Goal: Task Accomplishment & Management: Complete application form

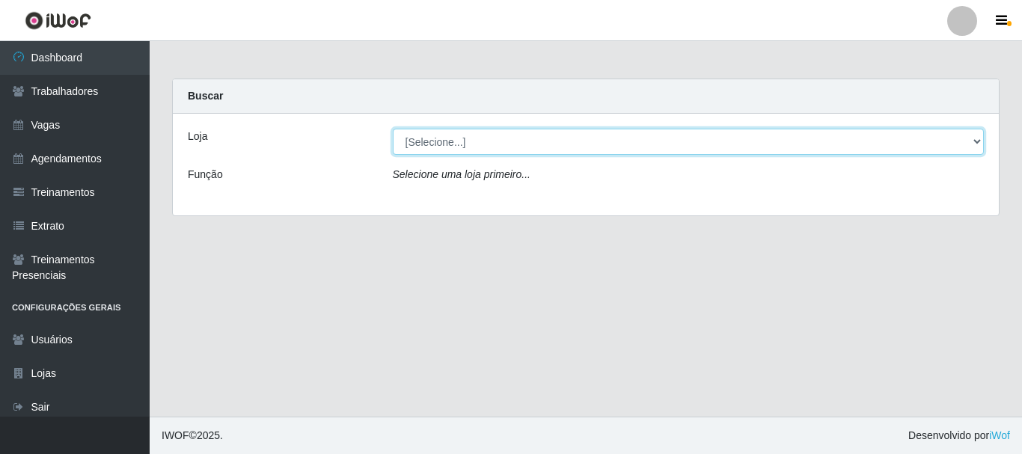
click at [977, 137] on select "[Selecione...] SuperFácil Atacado - [PERSON_NAME]" at bounding box center [689, 142] width 592 height 26
select select "399"
click at [393, 129] on select "[Selecione...] SuperFácil Atacado - [PERSON_NAME]" at bounding box center [689, 142] width 592 height 26
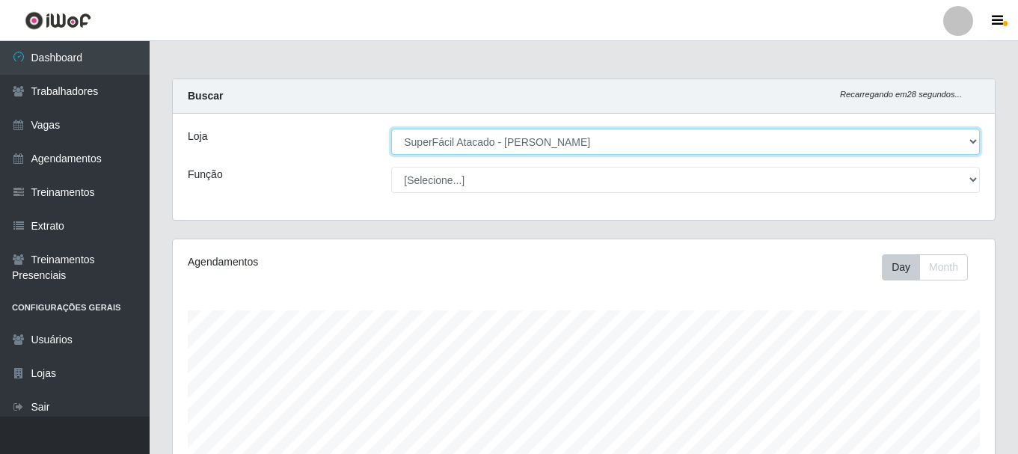
scroll to position [310, 822]
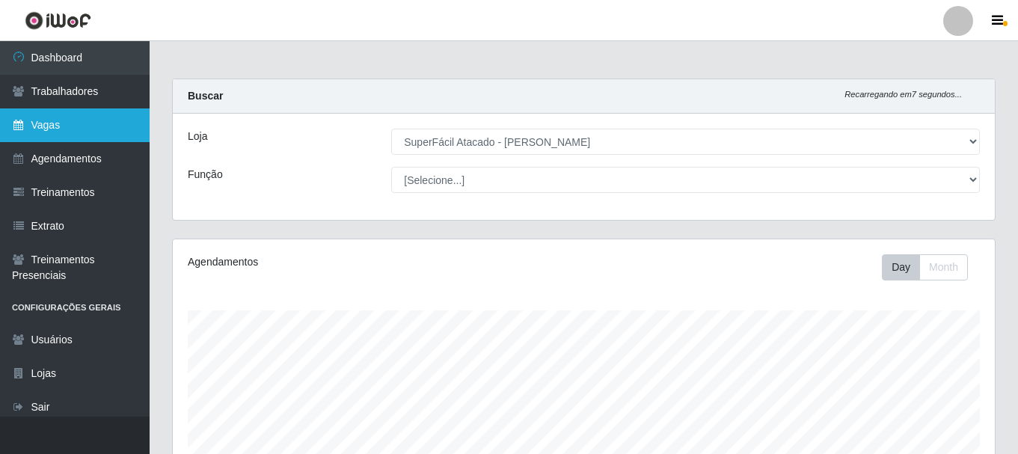
click at [81, 118] on link "Vagas" at bounding box center [75, 125] width 150 height 34
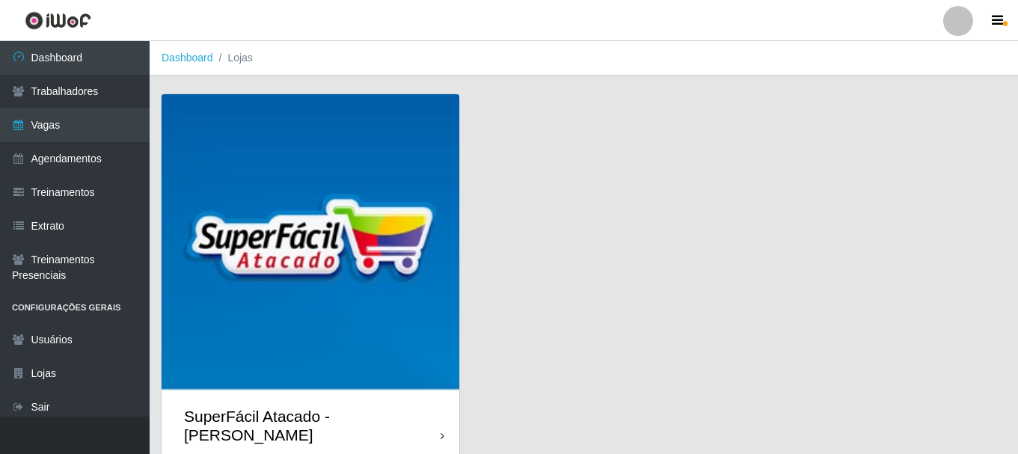
click at [442, 431] on icon at bounding box center [443, 436] width 4 height 10
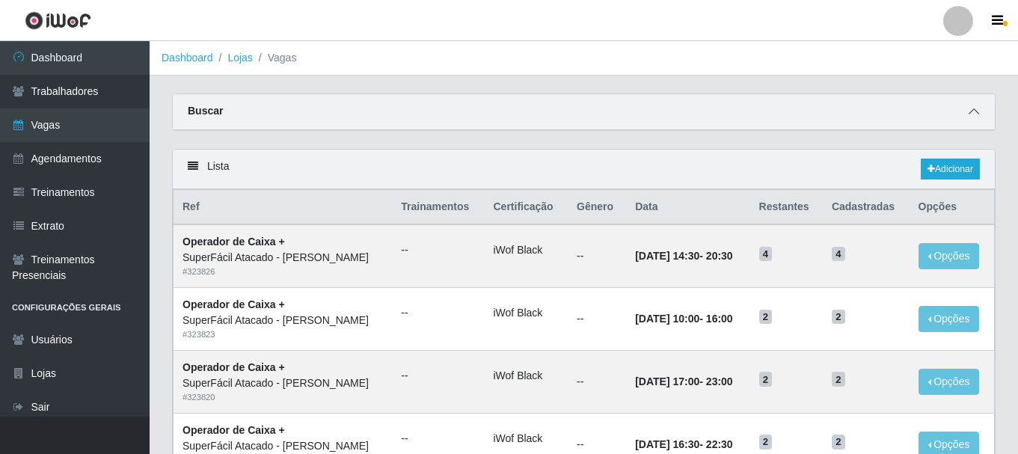
click at [976, 114] on icon at bounding box center [974, 111] width 10 height 10
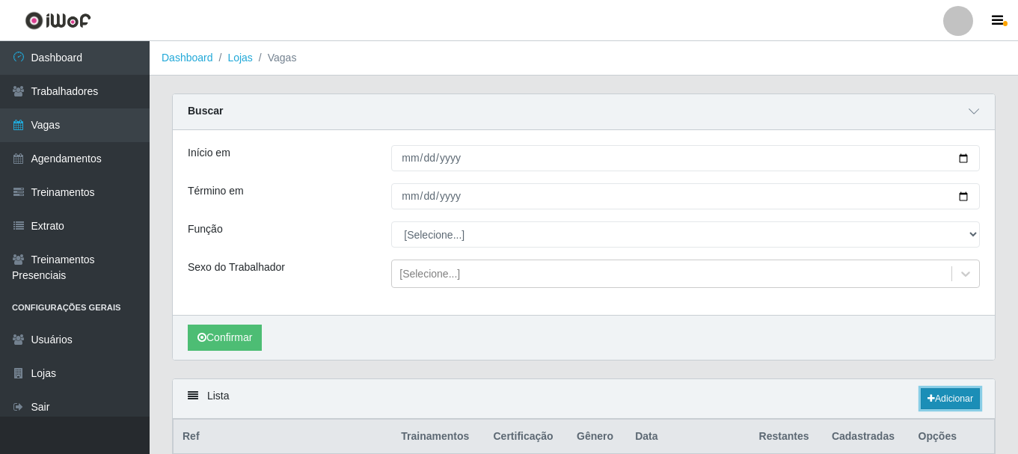
click at [954, 396] on link "Adicionar" at bounding box center [950, 398] width 59 height 21
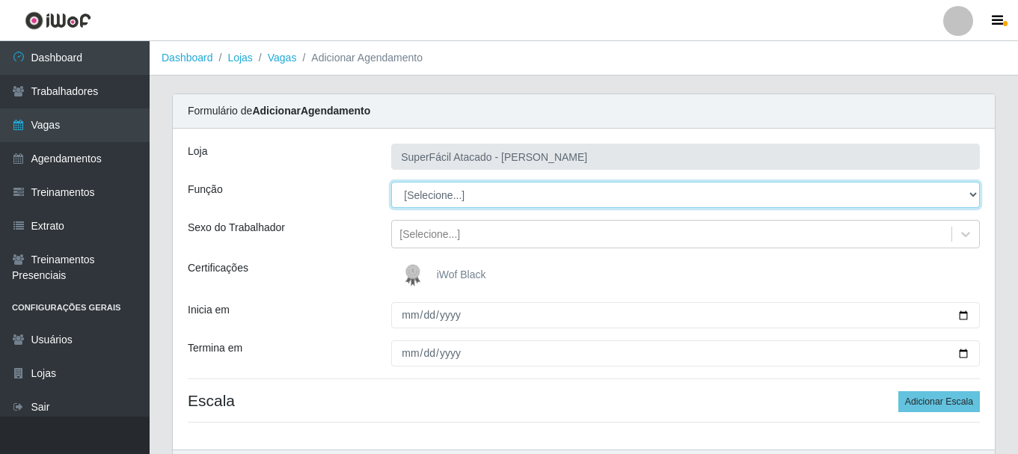
click at [974, 192] on select "[Selecione...] Embalador Embalador + Embalador ++ Operador de Caixa Operador de…" at bounding box center [685, 195] width 589 height 26
select select "22"
click at [391, 182] on select "[Selecione...] Embalador Embalador + Embalador ++ Operador de Caixa Operador de…" at bounding box center [685, 195] width 589 height 26
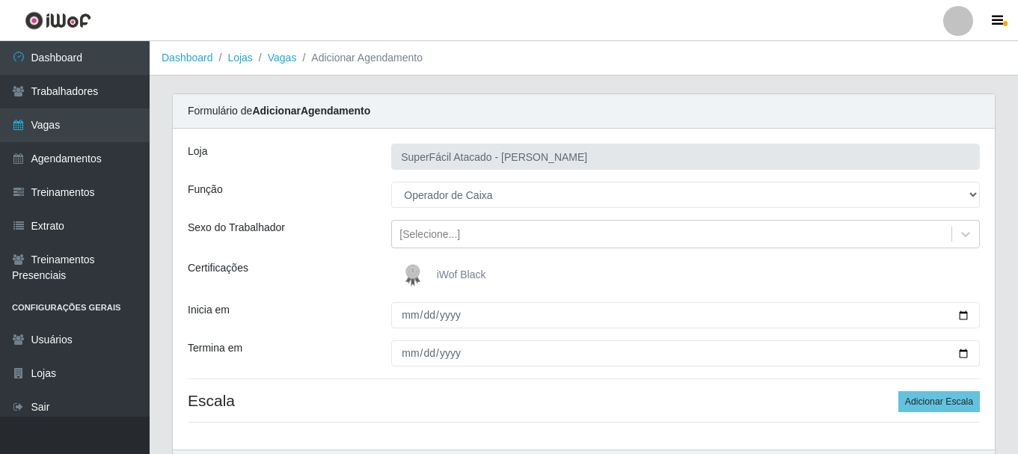
click at [464, 272] on span "iWof Black" at bounding box center [461, 275] width 49 height 12
click at [0, 0] on input "iWof Black" at bounding box center [0, 0] width 0 height 0
click at [461, 269] on span "iWof Black" at bounding box center [461, 275] width 49 height 12
click at [0, 0] on input "iWof Black" at bounding box center [0, 0] width 0 height 0
click at [411, 268] on img at bounding box center [416, 275] width 36 height 30
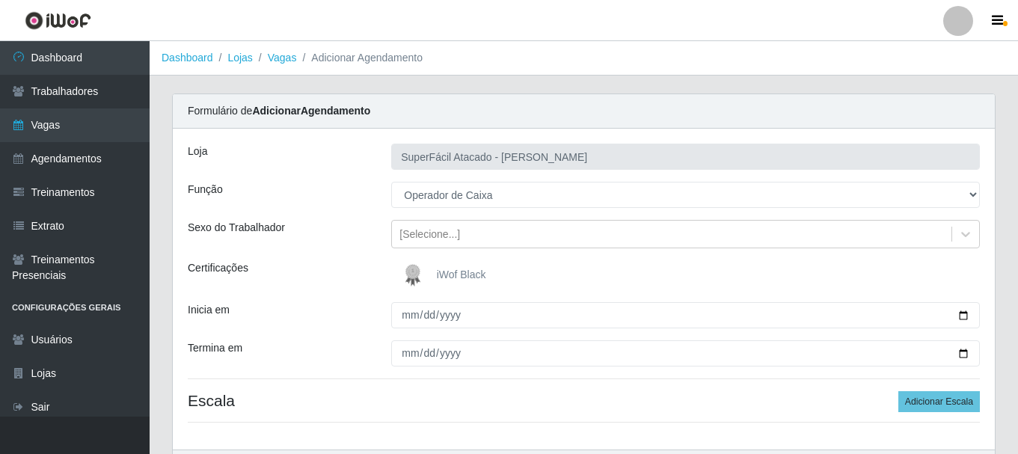
click at [0, 0] on input "iWof Black" at bounding box center [0, 0] width 0 height 0
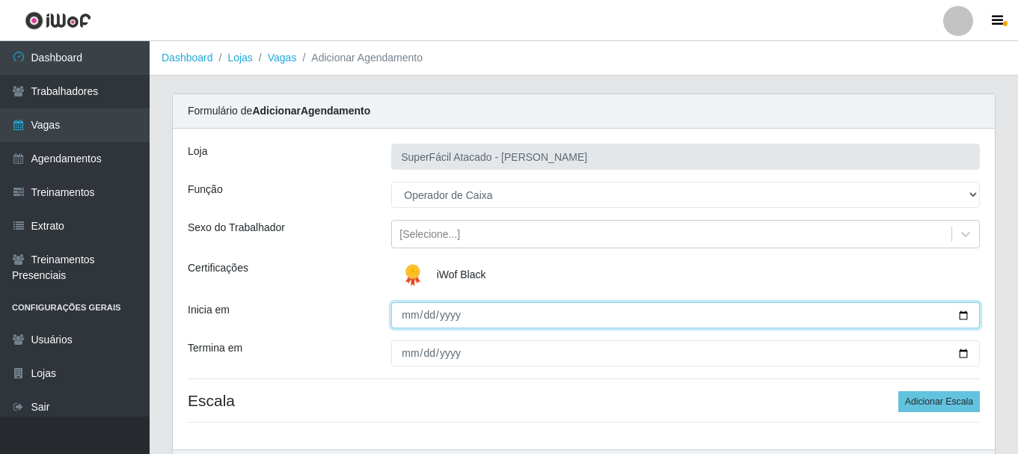
click at [964, 314] on input "Inicia em" at bounding box center [685, 315] width 589 height 26
type input "[DATE]"
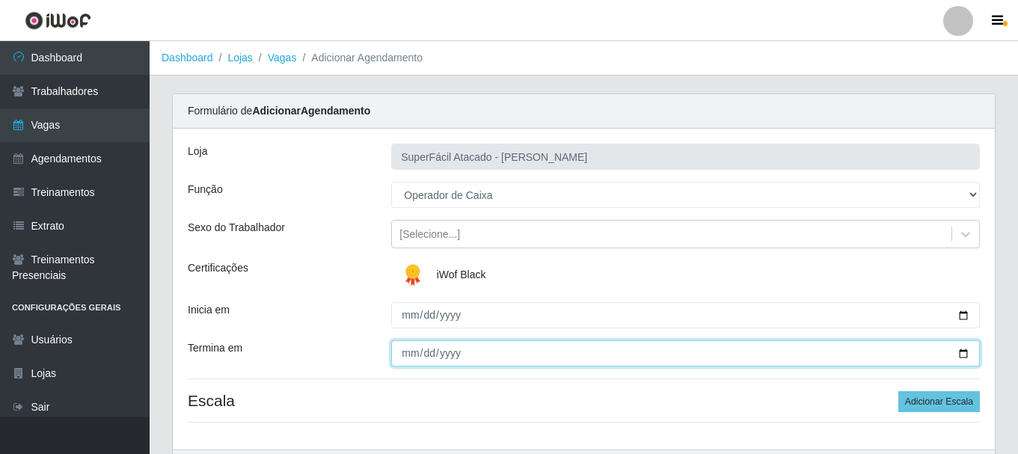
click at [963, 353] on input "Termina em" at bounding box center [685, 353] width 589 height 26
type input "[DATE]"
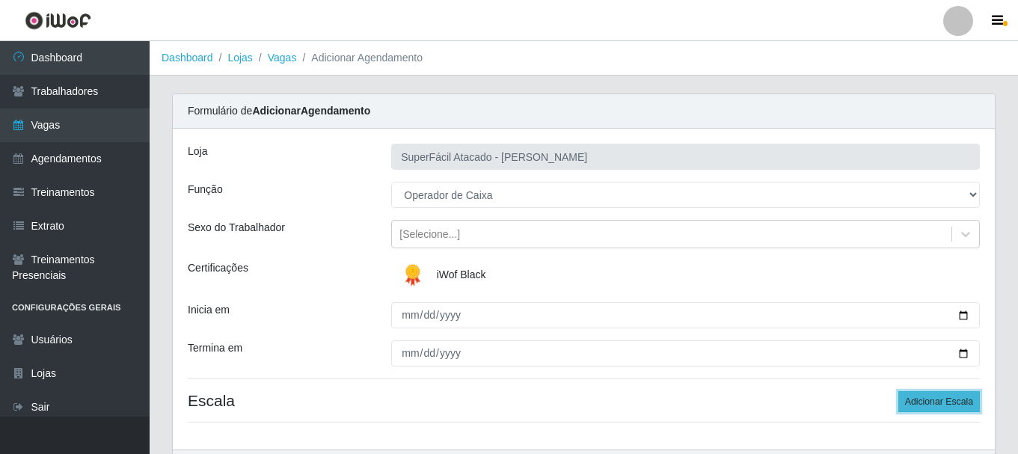
click at [954, 396] on button "Adicionar Escala" at bounding box center [939, 401] width 82 height 21
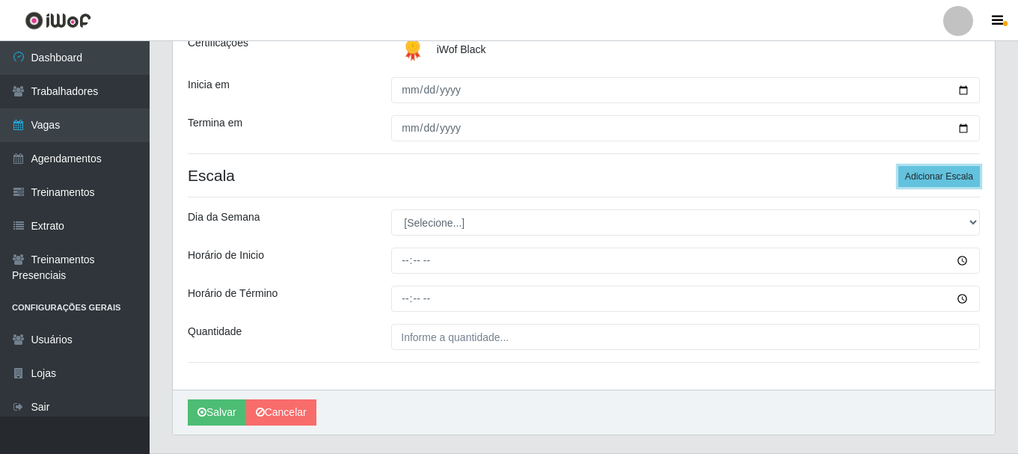
scroll to position [262, 0]
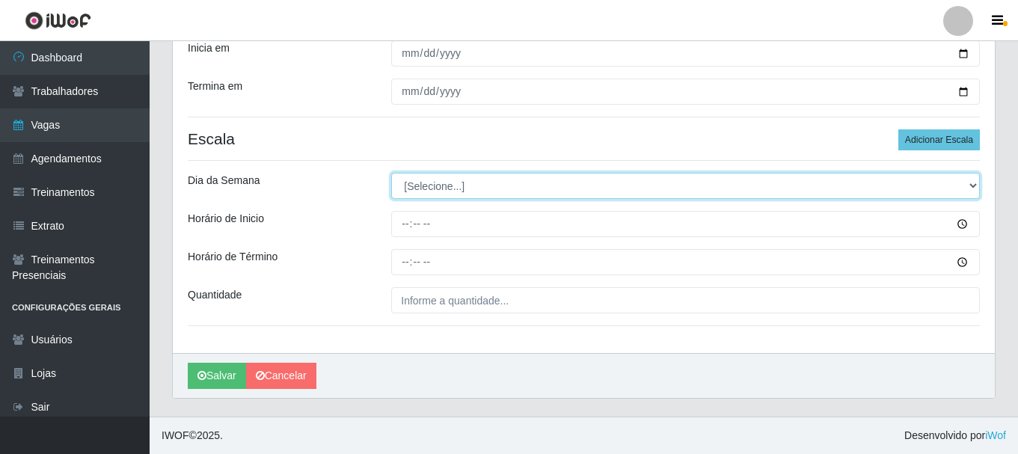
click at [971, 185] on select "[Selecione...] Segunda Terça Quarta Quinta Sexta Sábado Domingo" at bounding box center [685, 186] width 589 height 26
select select "1"
click at [391, 173] on select "[Selecione...] Segunda Terça Quarta Quinta Sexta Sábado Domingo" at bounding box center [685, 186] width 589 height 26
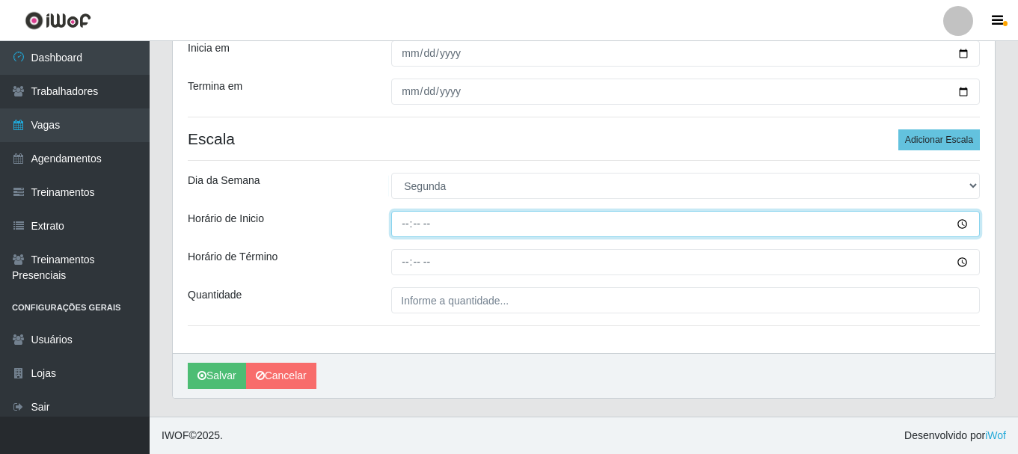
click at [408, 228] on input "Horário de Inicio" at bounding box center [685, 224] width 589 height 26
type input "16:30"
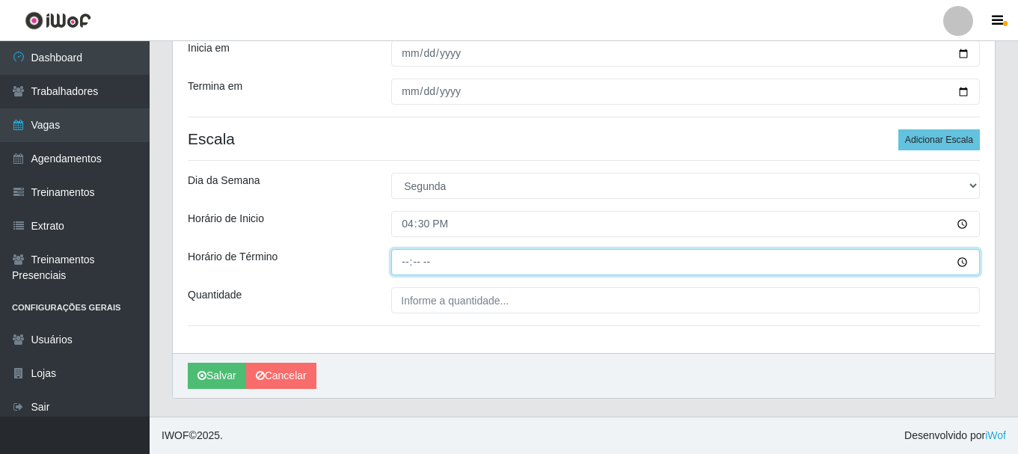
click at [406, 266] on input "Horário de Término" at bounding box center [685, 262] width 589 height 26
type input "22:30"
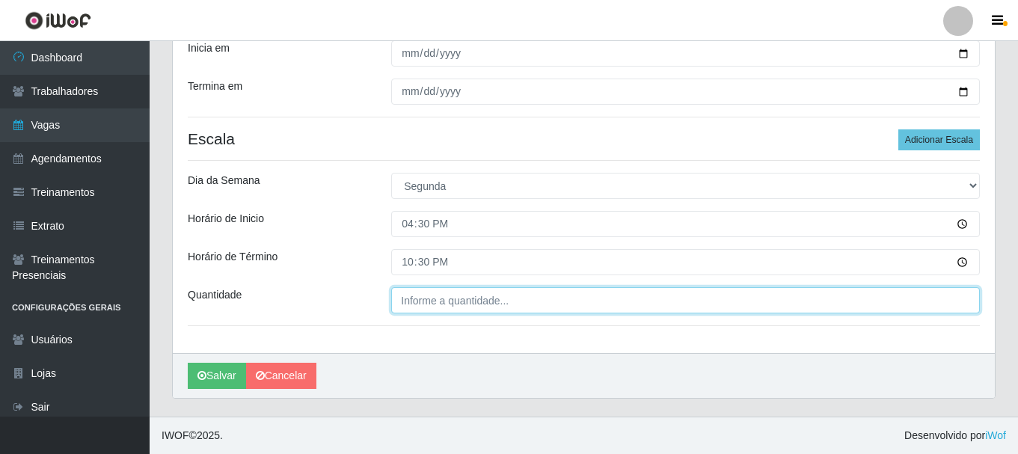
click at [522, 303] on input "Quantidade" at bounding box center [685, 300] width 589 height 26
type input "01_"
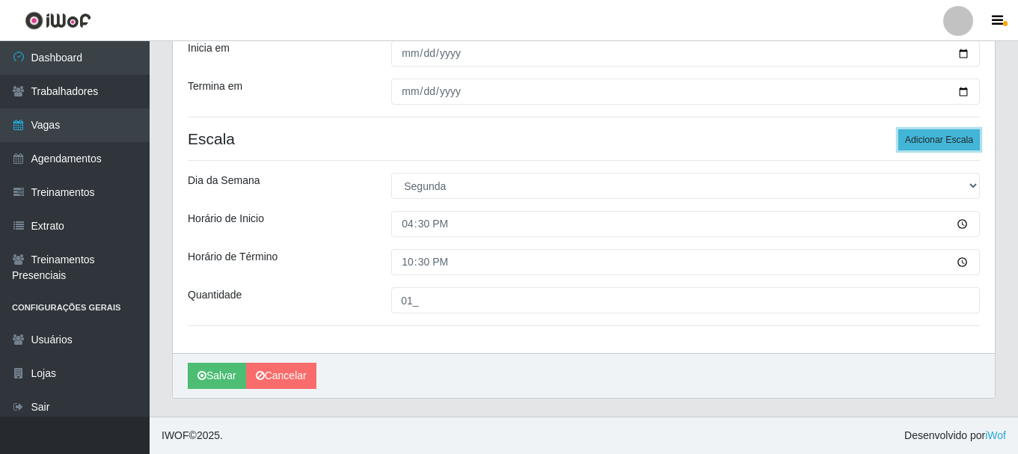
click at [961, 138] on button "Adicionar Escala" at bounding box center [939, 139] width 82 height 21
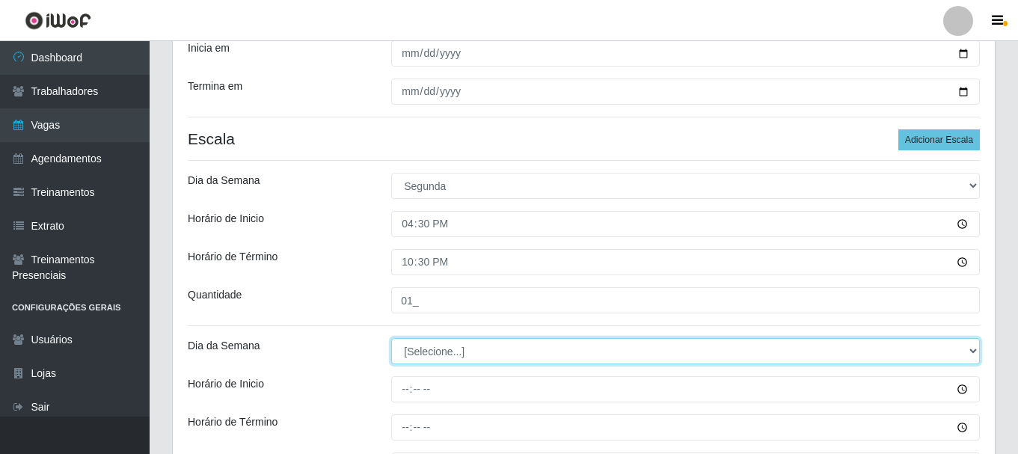
click at [974, 349] on select "[Selecione...] Segunda Terça Quarta Quinta Sexta Sábado Domingo" at bounding box center [685, 351] width 589 height 26
select select "1"
click at [391, 338] on select "[Selecione...] Segunda Terça Quarta Quinta Sexta Sábado Domingo" at bounding box center [685, 351] width 589 height 26
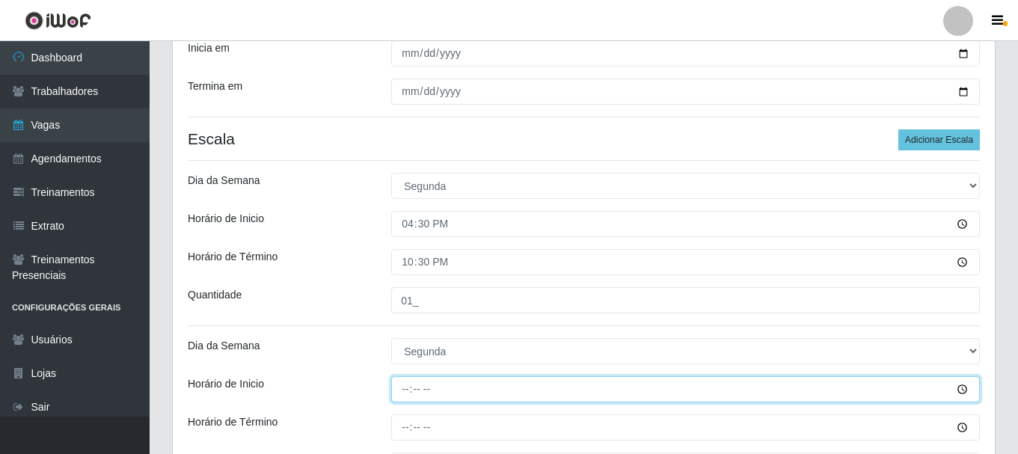
drag, startPoint x: 403, startPoint y: 384, endPoint x: 456, endPoint y: 396, distance: 54.3
click at [405, 384] on input "Horário de Inicio" at bounding box center [685, 389] width 589 height 26
type input "17:00"
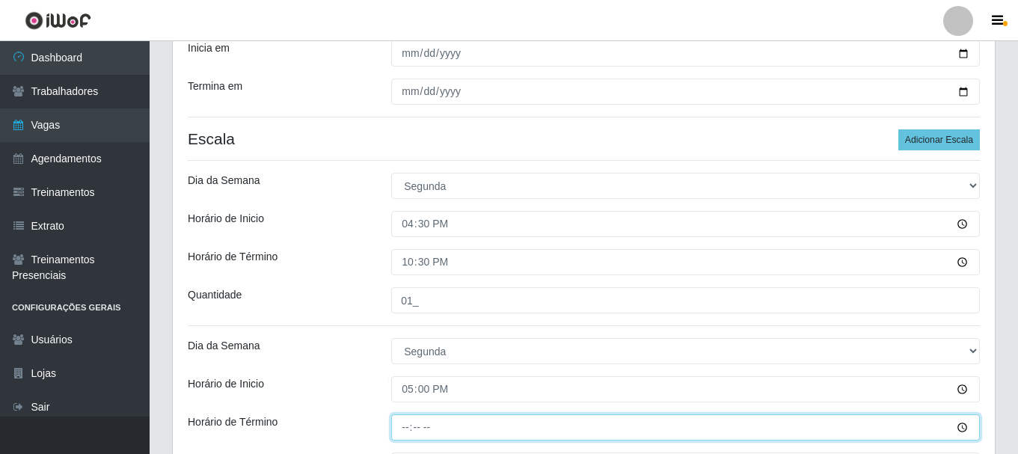
click at [408, 428] on input "Horário de Término" at bounding box center [685, 427] width 589 height 26
type input "23:00"
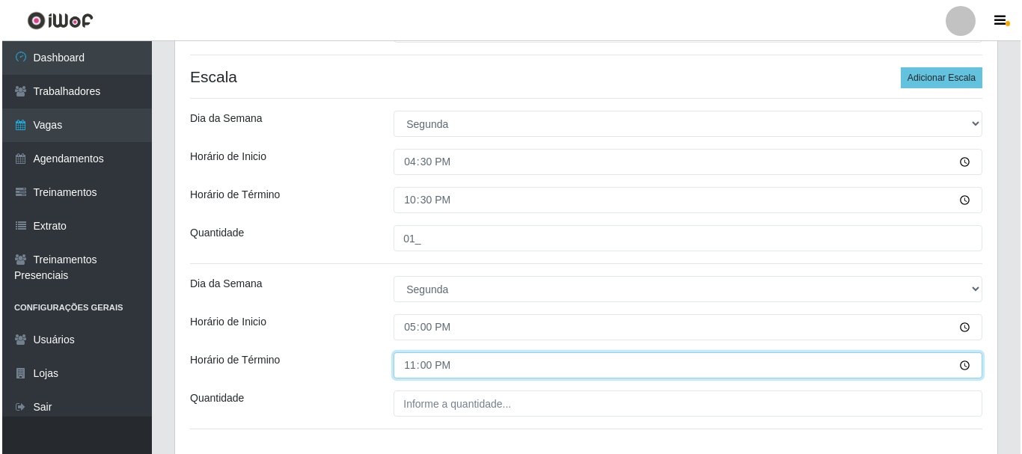
scroll to position [411, 0]
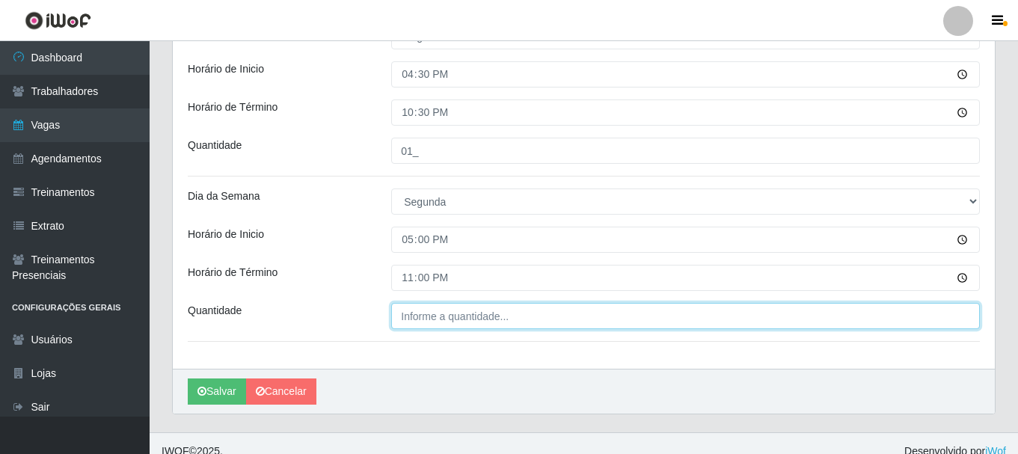
click at [441, 316] on input "Quantidade" at bounding box center [685, 316] width 589 height 26
type input "01_"
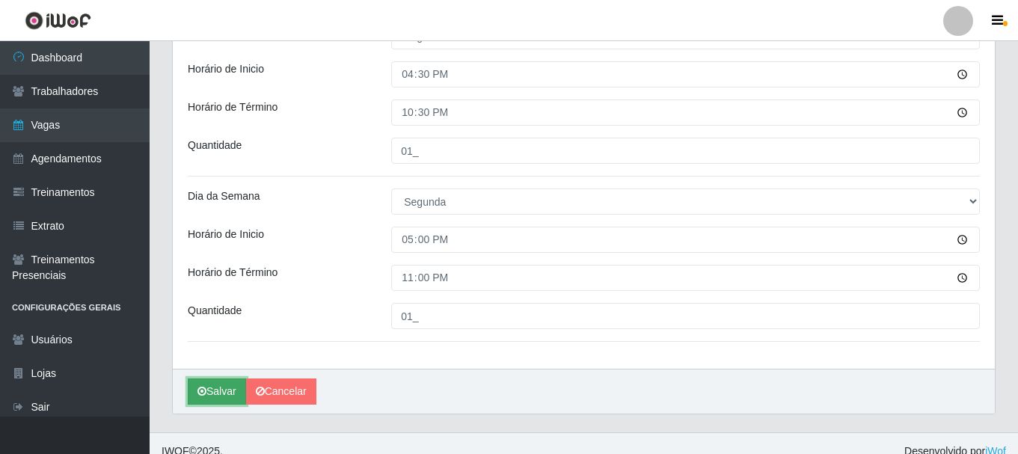
click at [216, 391] on button "Salvar" at bounding box center [217, 391] width 58 height 26
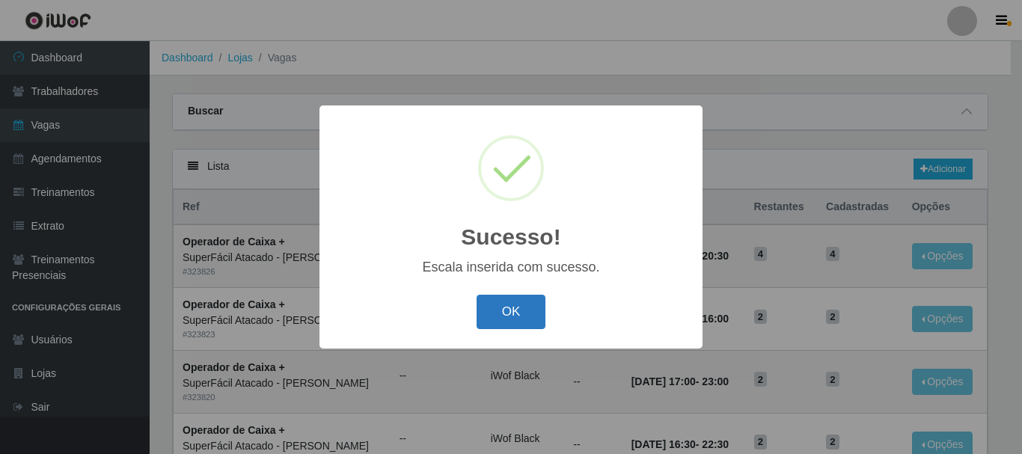
click at [519, 319] on button "OK" at bounding box center [511, 312] width 70 height 35
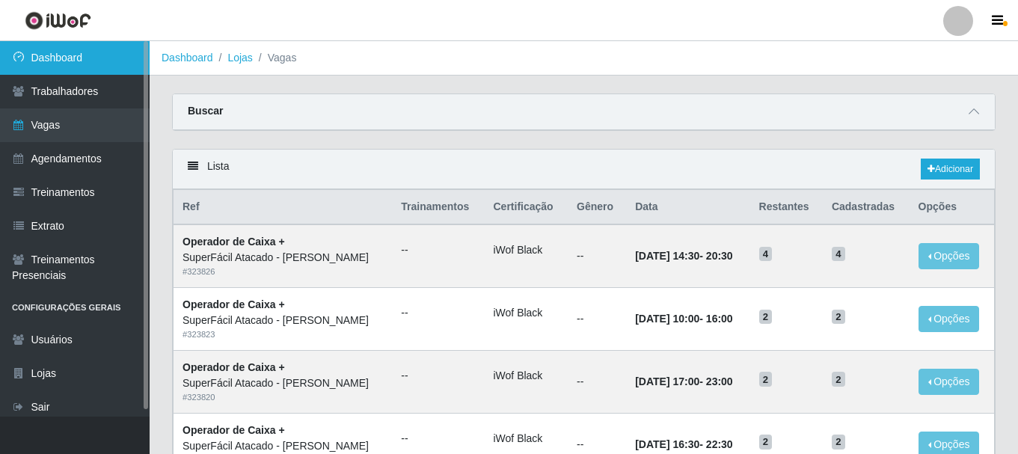
click at [79, 60] on link "Dashboard" at bounding box center [75, 58] width 150 height 34
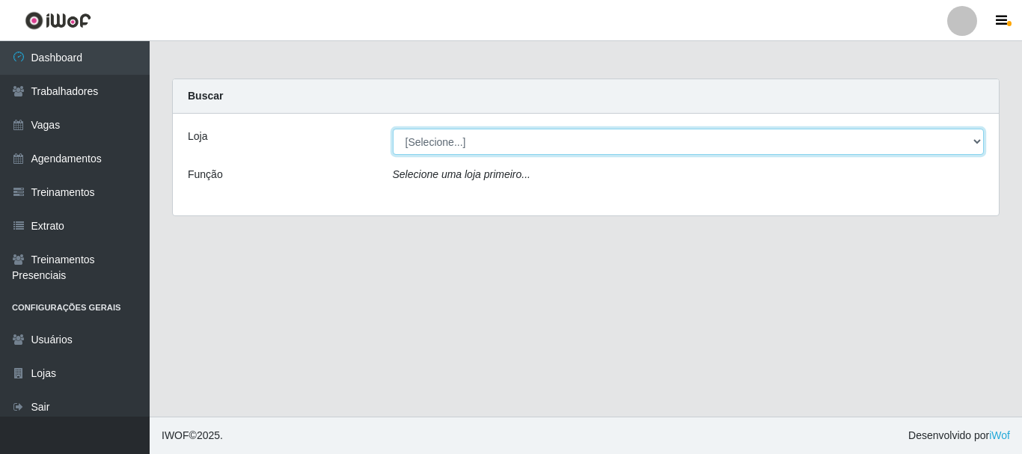
click at [979, 141] on select "[Selecione...] SuperFácil Atacado - [PERSON_NAME]" at bounding box center [689, 142] width 592 height 26
select select "399"
click at [393, 129] on select "[Selecione...] SuperFácil Atacado - [PERSON_NAME]" at bounding box center [689, 142] width 592 height 26
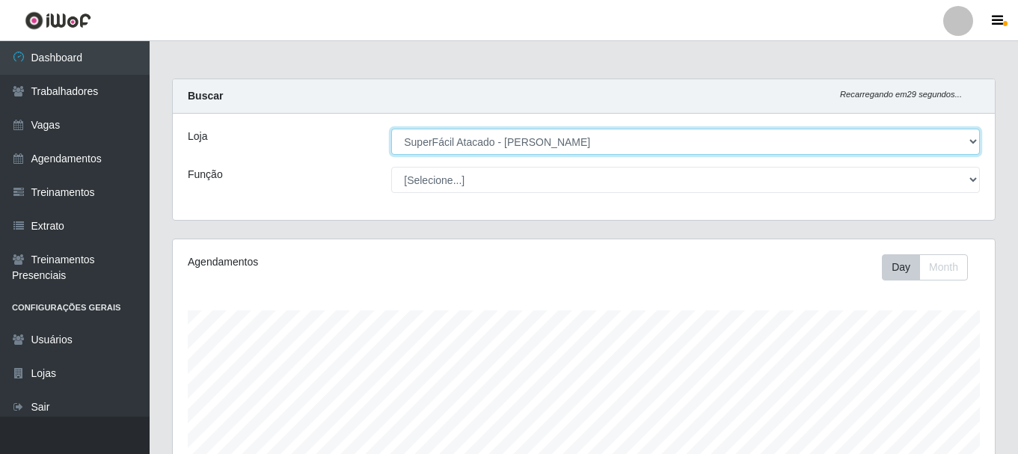
scroll to position [310, 822]
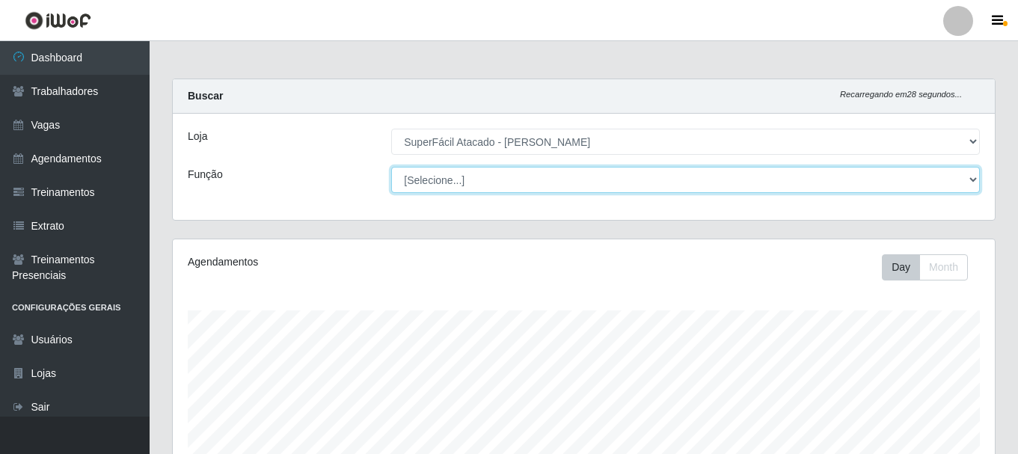
click at [583, 187] on select "[Selecione...] Embalador Embalador + Embalador ++ Operador de Caixa Operador de…" at bounding box center [685, 180] width 589 height 26
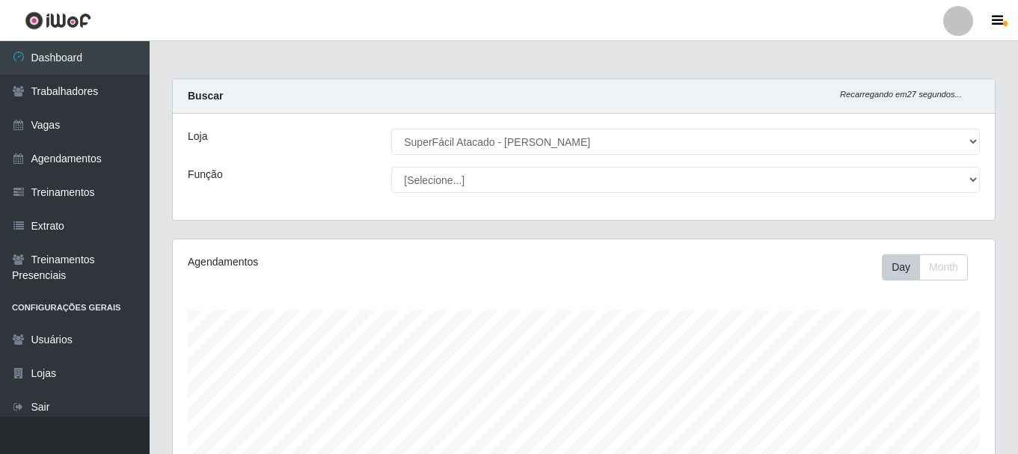
click at [665, 75] on main "Carregando... Buscar Recarregando em 27 segundos... Loja [Selecione...] SuperFá…" at bounding box center [584, 365] width 868 height 648
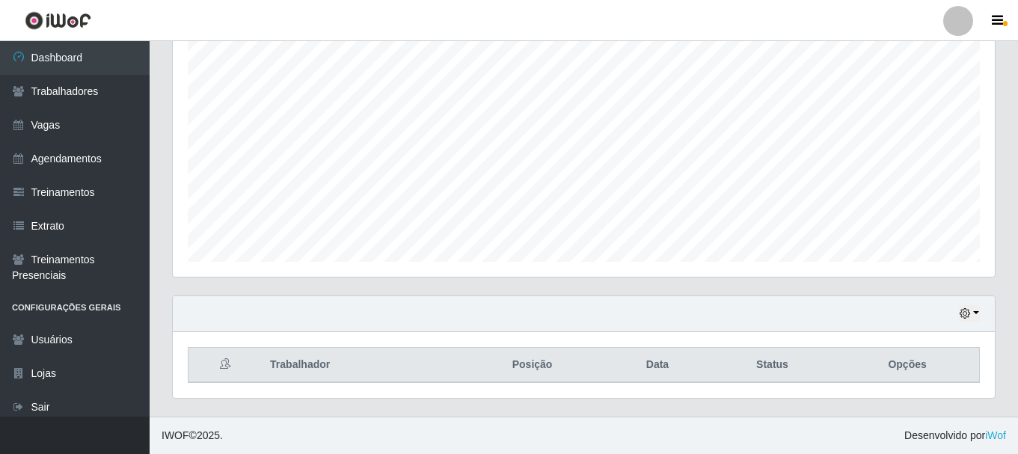
scroll to position [0, 0]
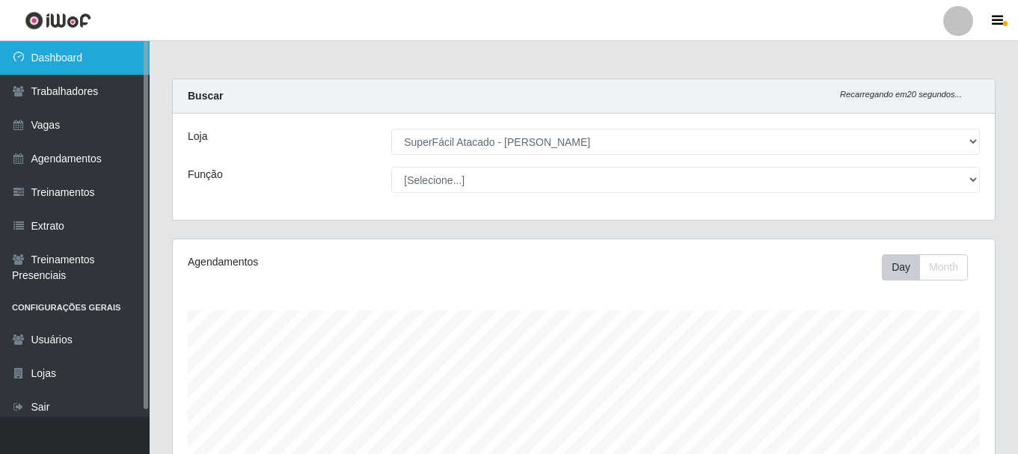
click at [106, 59] on link "Dashboard" at bounding box center [75, 58] width 150 height 34
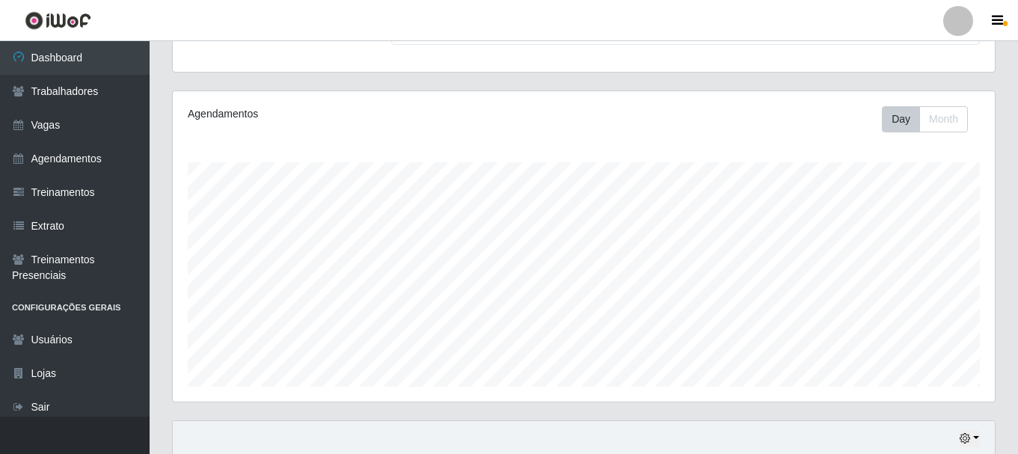
scroll to position [273, 0]
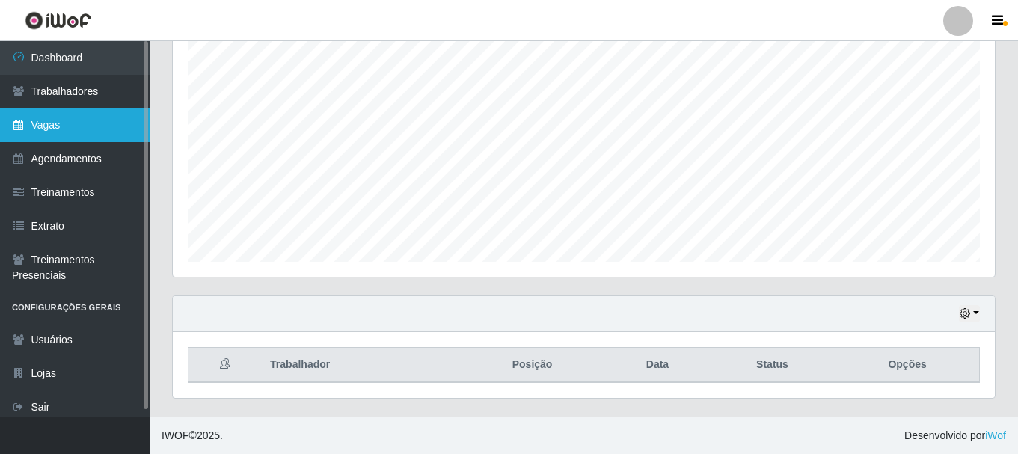
click at [69, 123] on link "Vagas" at bounding box center [75, 125] width 150 height 34
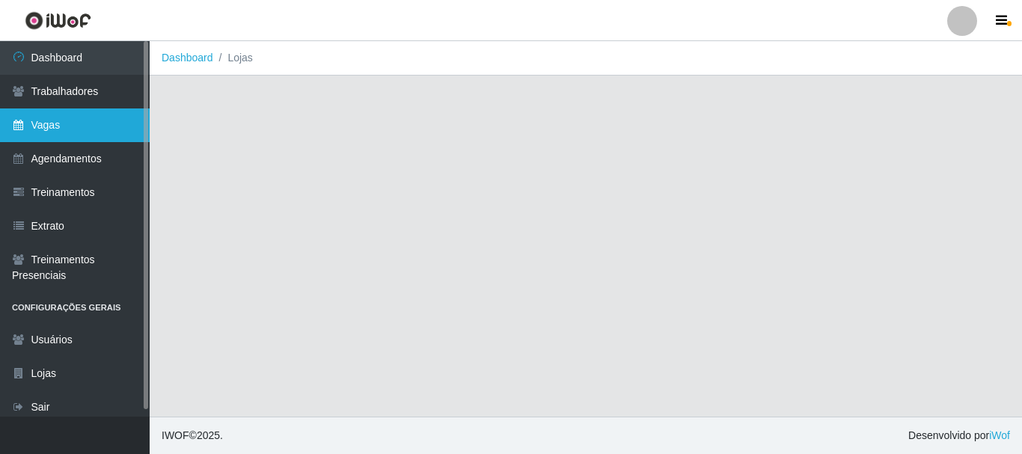
click at [69, 123] on link "Vagas" at bounding box center [75, 125] width 150 height 34
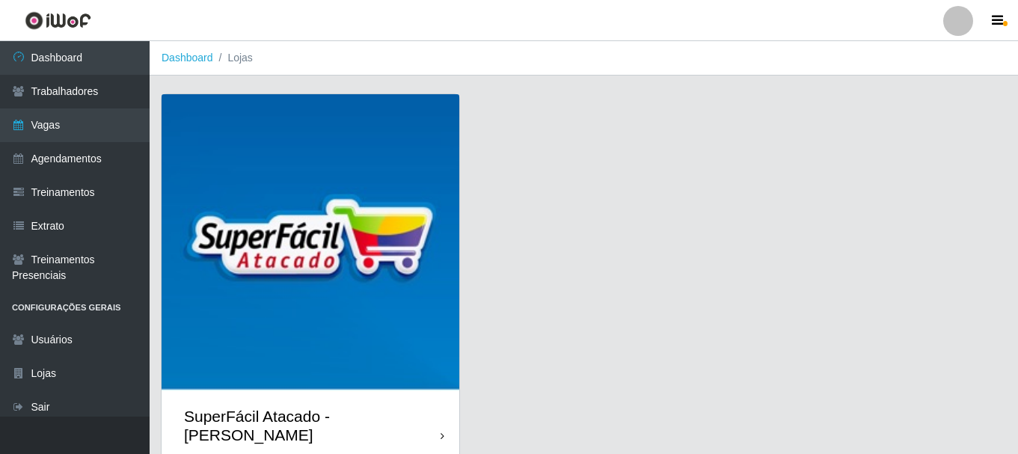
click at [444, 414] on div "SuperFácil Atacado - [PERSON_NAME]" at bounding box center [311, 425] width 298 height 67
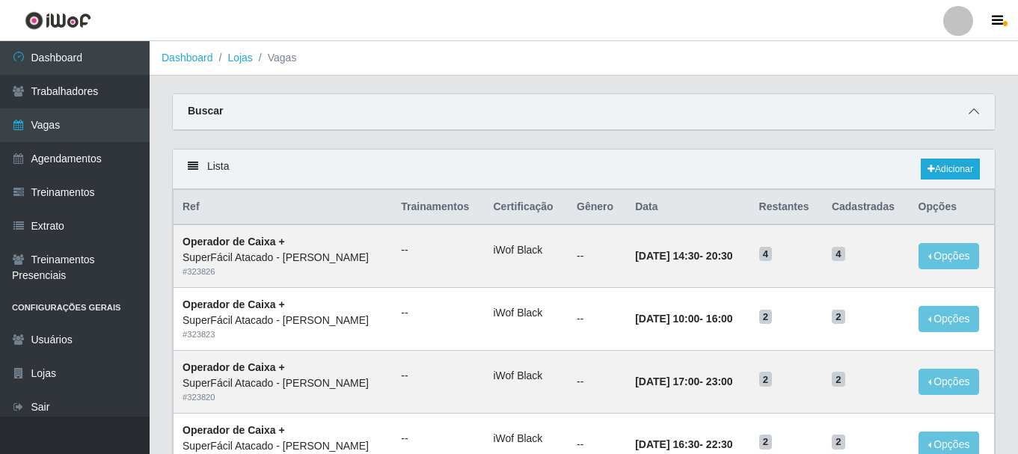
click at [975, 111] on icon at bounding box center [974, 111] width 10 height 10
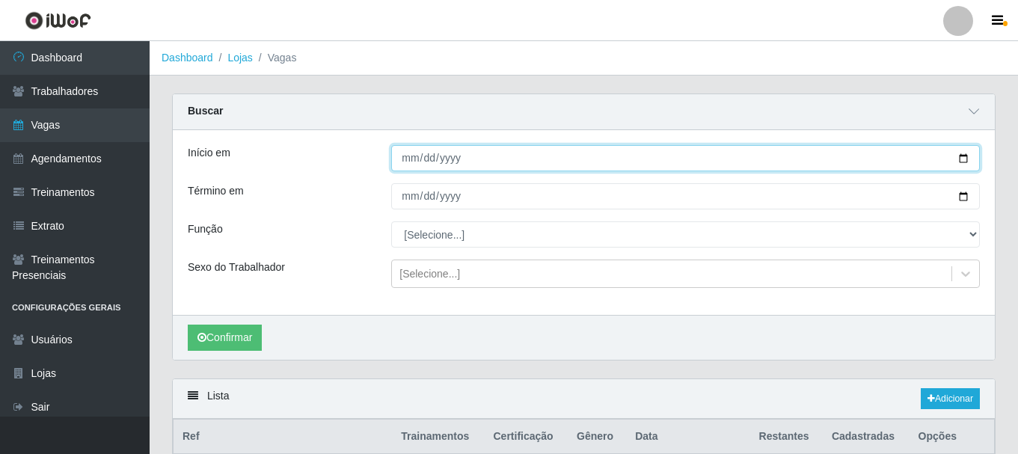
click at [958, 154] on input "Início em" at bounding box center [685, 158] width 589 height 26
type input "[DATE]"
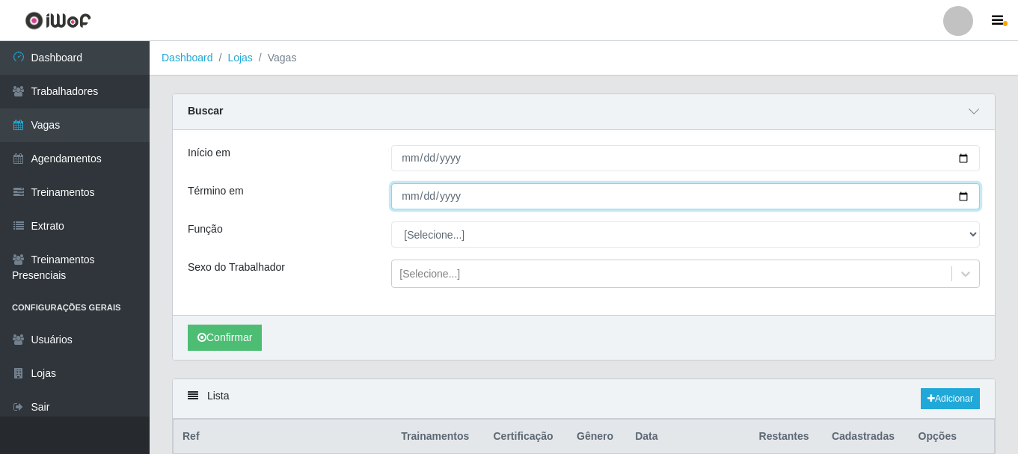
click at [968, 196] on input "Término em" at bounding box center [685, 196] width 589 height 26
type input "[DATE]"
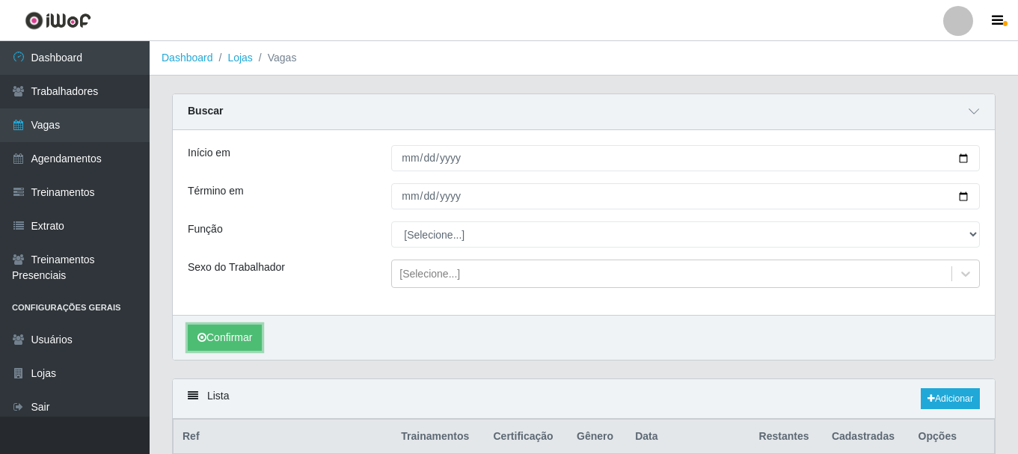
drag, startPoint x: 247, startPoint y: 335, endPoint x: 272, endPoint y: 343, distance: 26.7
click at [247, 336] on button "Confirmar" at bounding box center [225, 338] width 74 height 26
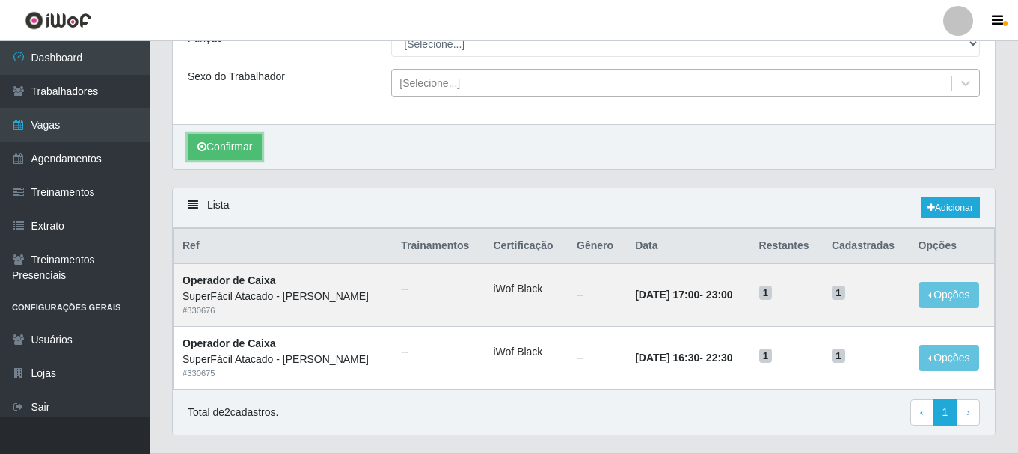
scroll to position [224, 0]
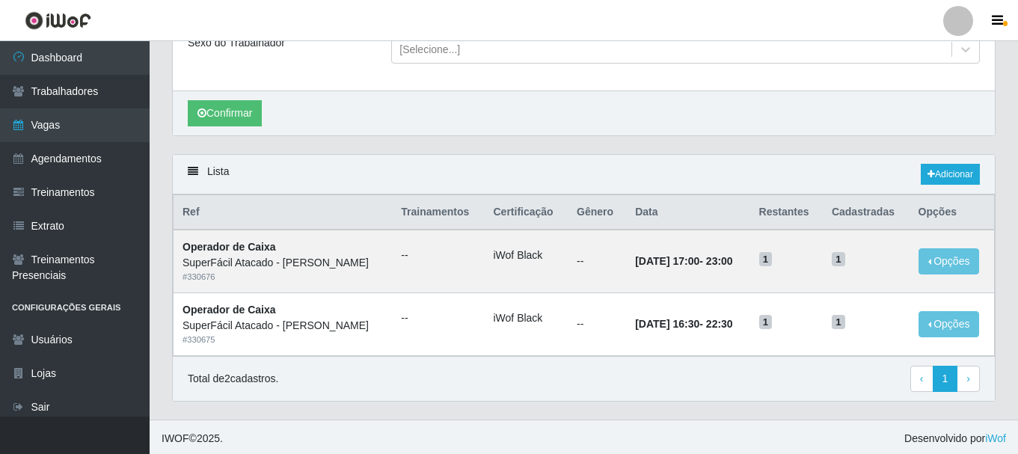
click at [818, 156] on div "Lista Adicionar" at bounding box center [584, 175] width 822 height 40
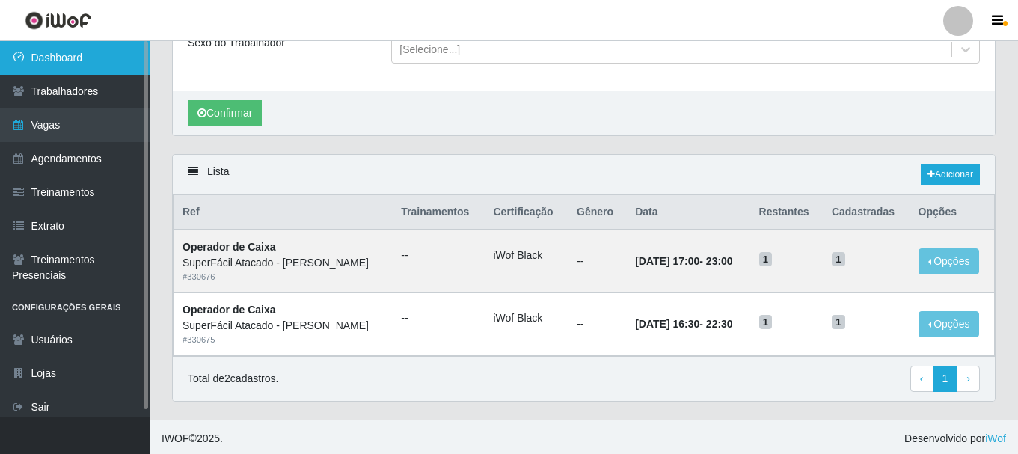
click at [73, 52] on link "Dashboard" at bounding box center [75, 58] width 150 height 34
